Goal: Task Accomplishment & Management: Complete application form

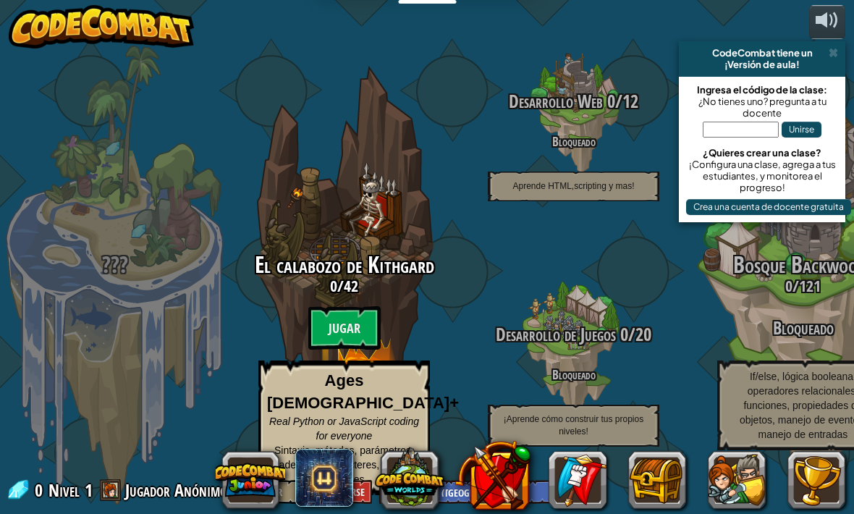
select select "es-419"
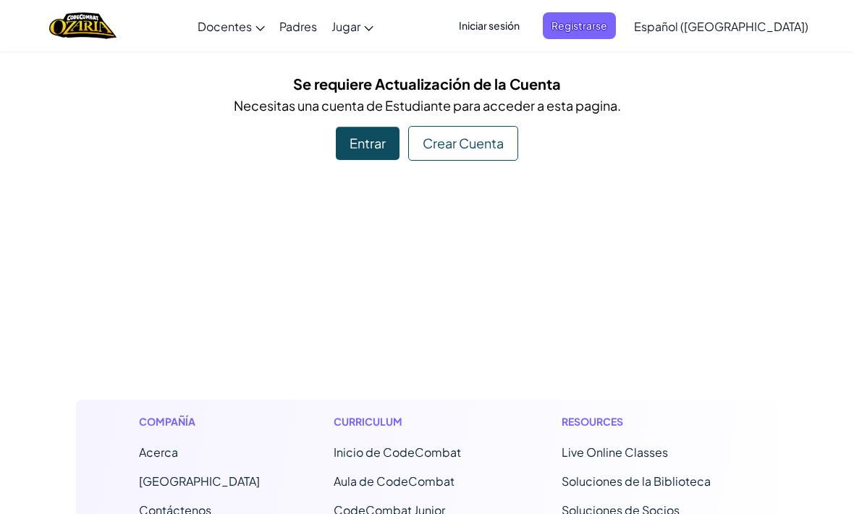
click at [374, 160] on div "Cambia la navigación Docentes Crear Cuenta Gratis Soluciones para Escuelas y Di…" at bounding box center [427, 491] width 854 height 983
click at [383, 136] on div "Entrar" at bounding box center [368, 143] width 64 height 33
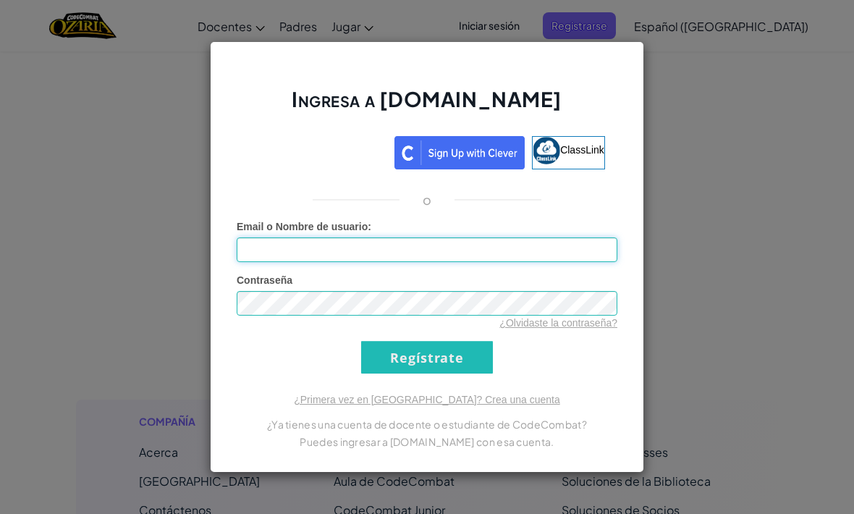
click at [581, 259] on input "Email o Nombre de usuario :" at bounding box center [427, 249] width 380 height 25
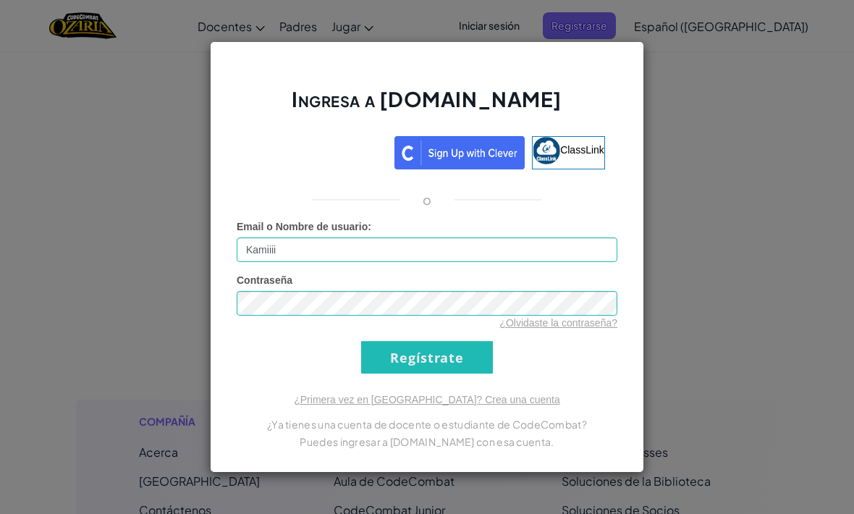
click at [481, 347] on input "Regístrate" at bounding box center [427, 357] width 132 height 33
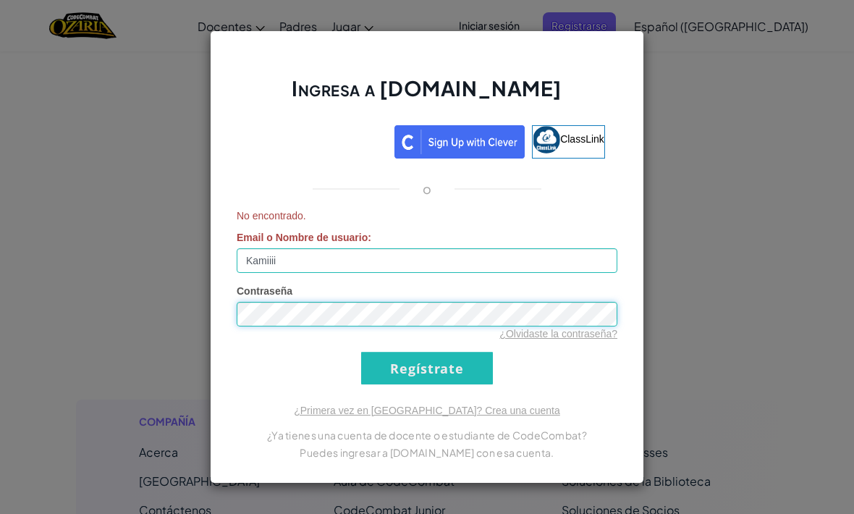
click at [427, 367] on input "Regístrate" at bounding box center [427, 368] width 132 height 33
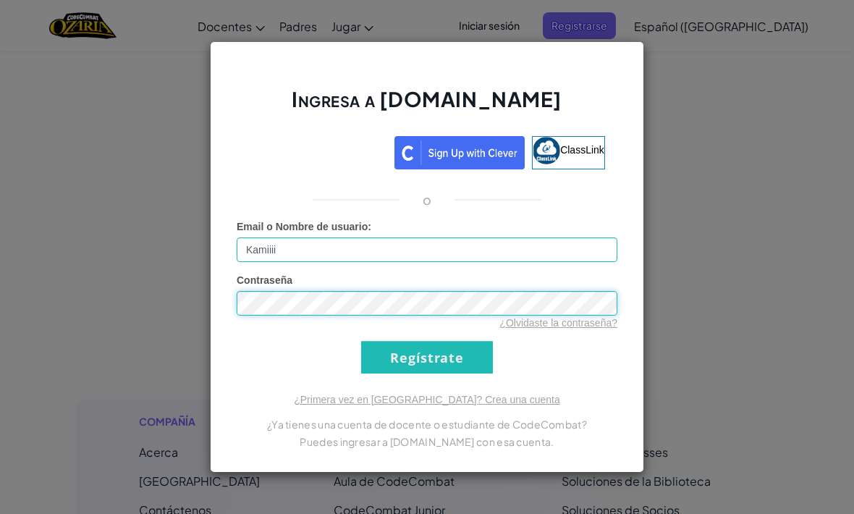
click at [427, 357] on input "Regístrate" at bounding box center [427, 357] width 132 height 33
click at [427, 367] on input "Regístrate" at bounding box center [427, 357] width 132 height 33
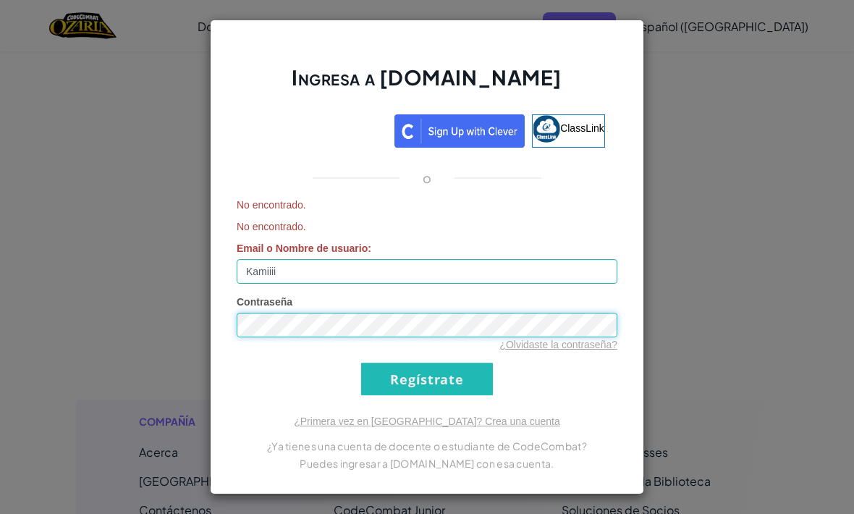
click at [427, 378] on input "Regístrate" at bounding box center [427, 378] width 132 height 33
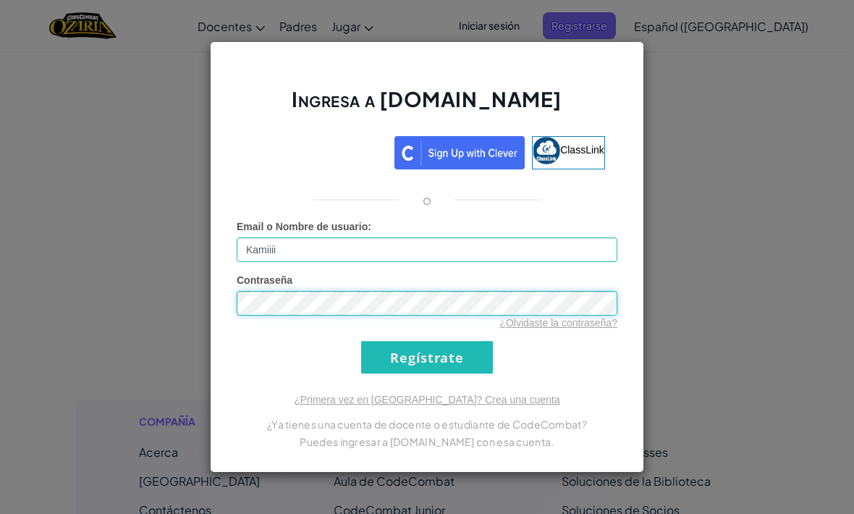
click at [427, 357] on input "Regístrate" at bounding box center [427, 357] width 132 height 33
click at [427, 367] on input "Regístrate" at bounding box center [427, 357] width 132 height 33
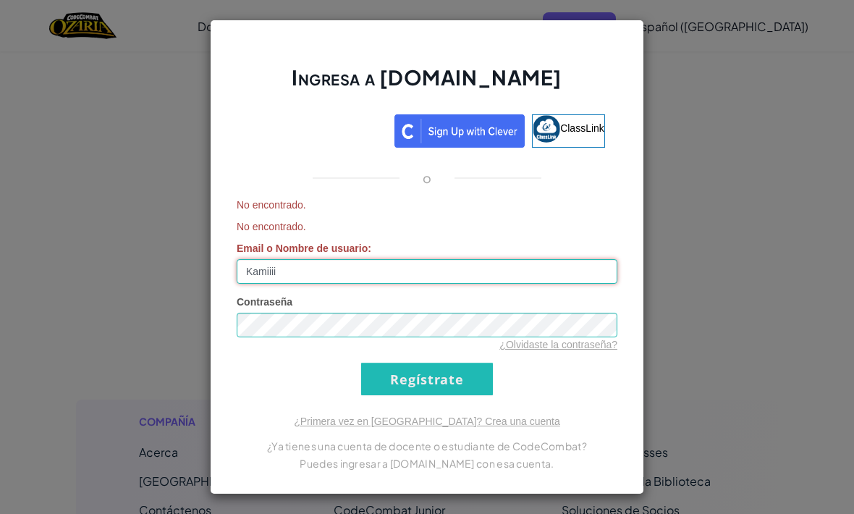
click at [514, 278] on input "Kamiiii" at bounding box center [427, 271] width 380 height 25
click at [525, 269] on input "Kamiiii" at bounding box center [427, 271] width 380 height 25
type input "Kamigisell"
click at [427, 378] on input "Regístrate" at bounding box center [427, 378] width 132 height 33
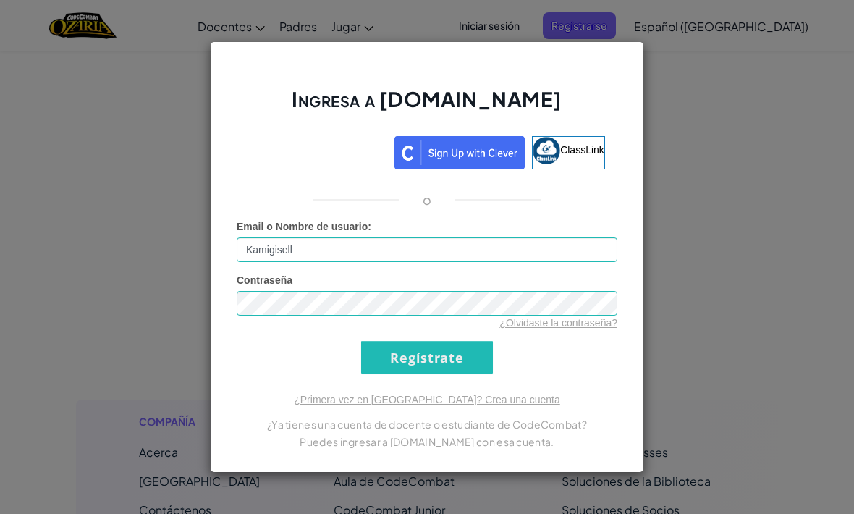
click at [477, 372] on input "Regístrate" at bounding box center [427, 357] width 132 height 33
